Goal: Submit feedback/report problem: Submit feedback/report problem

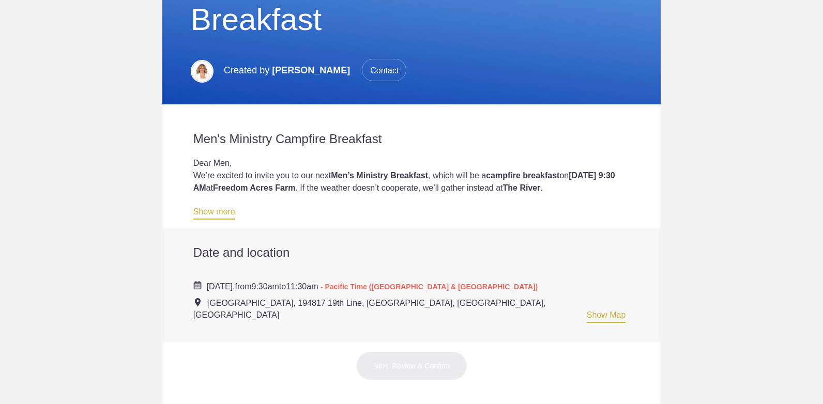
scroll to position [176, 0]
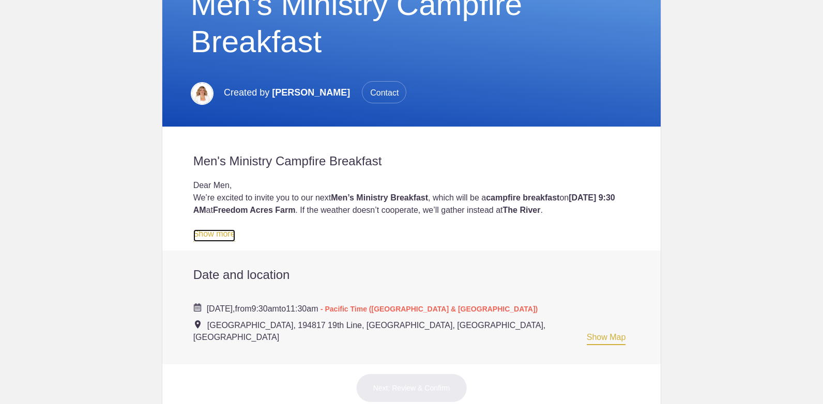
click at [218, 237] on link "Show more" at bounding box center [214, 235] width 42 height 12
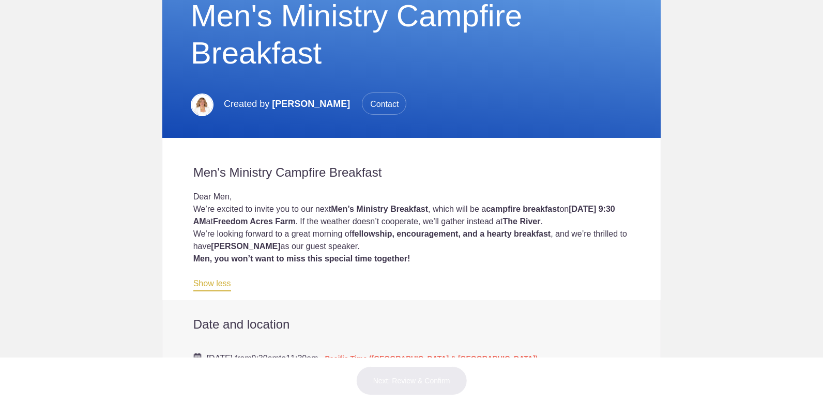
scroll to position [143, 0]
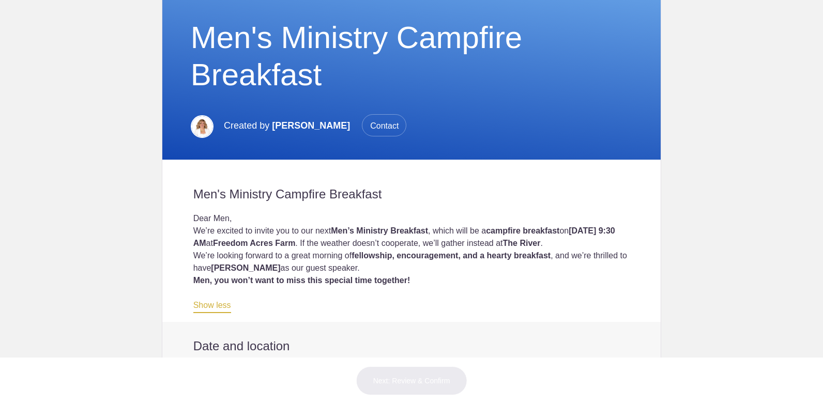
click at [365, 122] on span "Contact" at bounding box center [384, 125] width 44 height 22
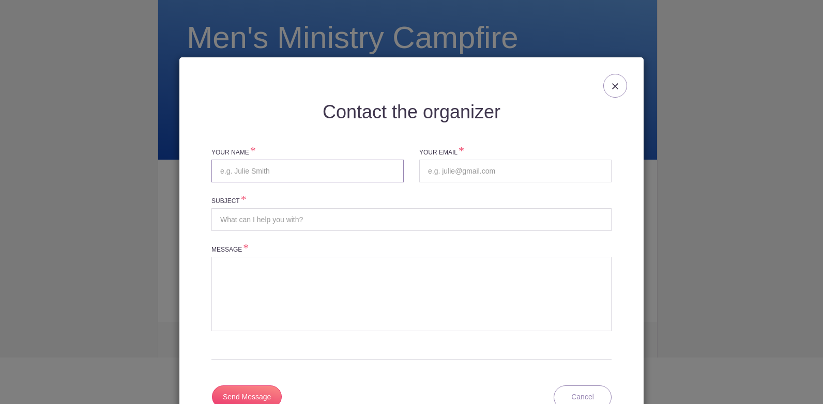
click at [274, 173] on input "text" at bounding box center [307, 171] width 192 height 23
type input "[PERSON_NAME]"
click at [436, 171] on input "email" at bounding box center [515, 171] width 192 height 23
type input "[EMAIL_ADDRESS][DOMAIN_NAME]"
click at [262, 220] on input "Subject" at bounding box center [411, 219] width 400 height 23
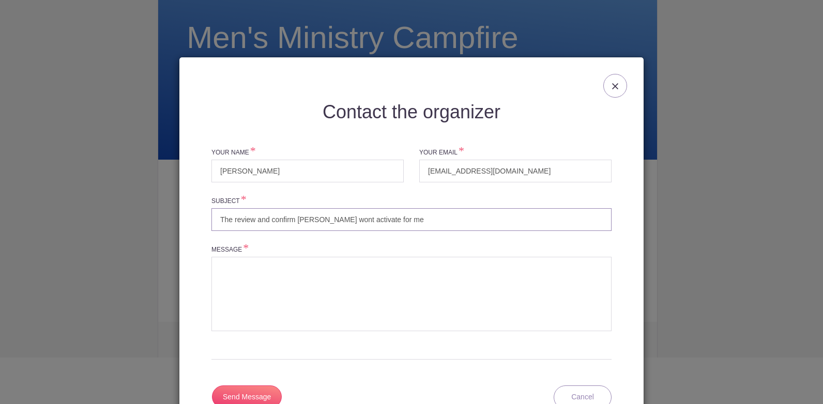
drag, startPoint x: 389, startPoint y: 221, endPoint x: 213, endPoint y: 223, distance: 175.2
click at [213, 223] on input "The review and confirm [PERSON_NAME] wont activate for me" at bounding box center [411, 219] width 400 height 23
type input "The review and confirm [PERSON_NAME] wont activate for me"
click at [220, 269] on textarea at bounding box center [411, 294] width 400 height 74
paste textarea "The review and confirm [PERSON_NAME] wont activate for me"
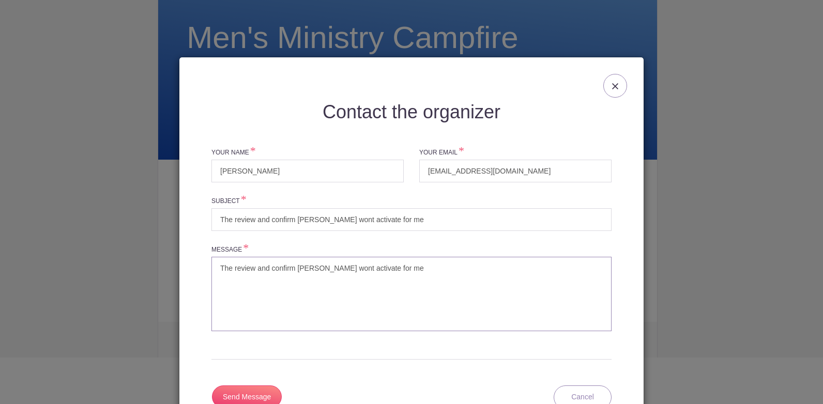
type textarea "The review and confirm [PERSON_NAME] wont activate for me"
click at [240, 220] on input "The review and confirm [PERSON_NAME] wont activate for me" at bounding box center [411, 219] width 400 height 23
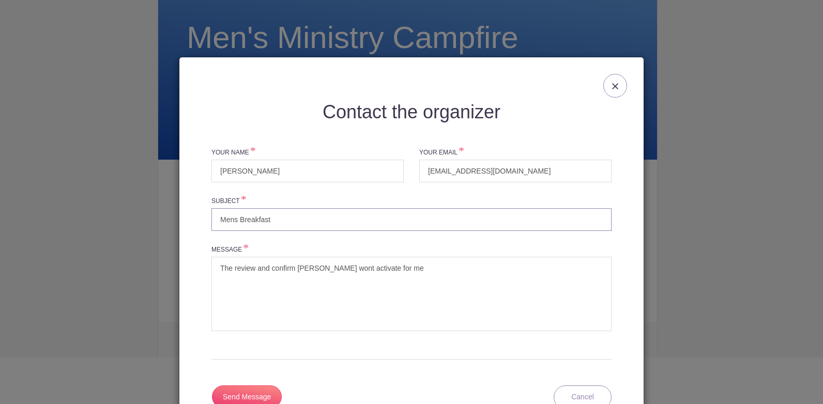
click at [226, 220] on input "Mens Breakfast" at bounding box center [411, 219] width 400 height 23
type input "Men's Breakfast"
click at [400, 267] on textarea "The review and confirm [PERSON_NAME] wont activate for me" at bounding box center [411, 294] width 400 height 74
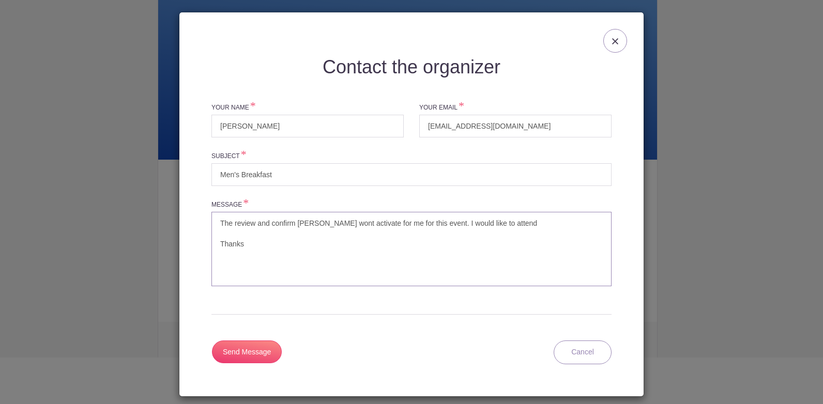
scroll to position [45, 0]
click at [432, 222] on textarea "The review and confirm [PERSON_NAME] wont activate for me for this event. I wou…" at bounding box center [411, 248] width 400 height 74
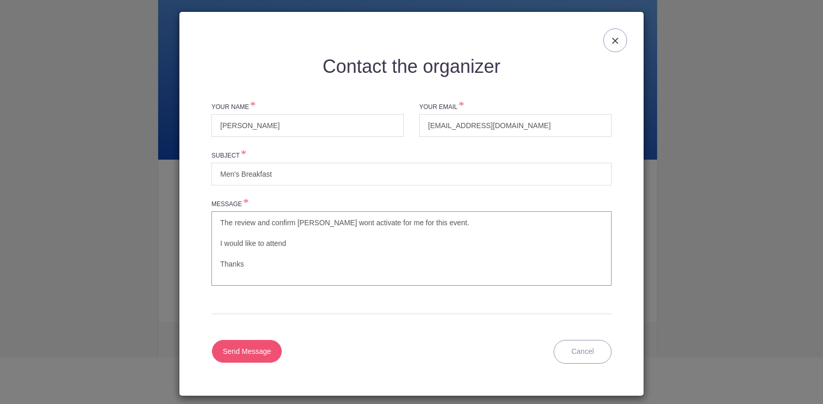
type textarea "The review and confirm [PERSON_NAME] wont activate for me for this event. I wou…"
click at [250, 352] on input "Send Message" at bounding box center [247, 351] width 70 height 23
